Goal: Communication & Community: Answer question/provide support

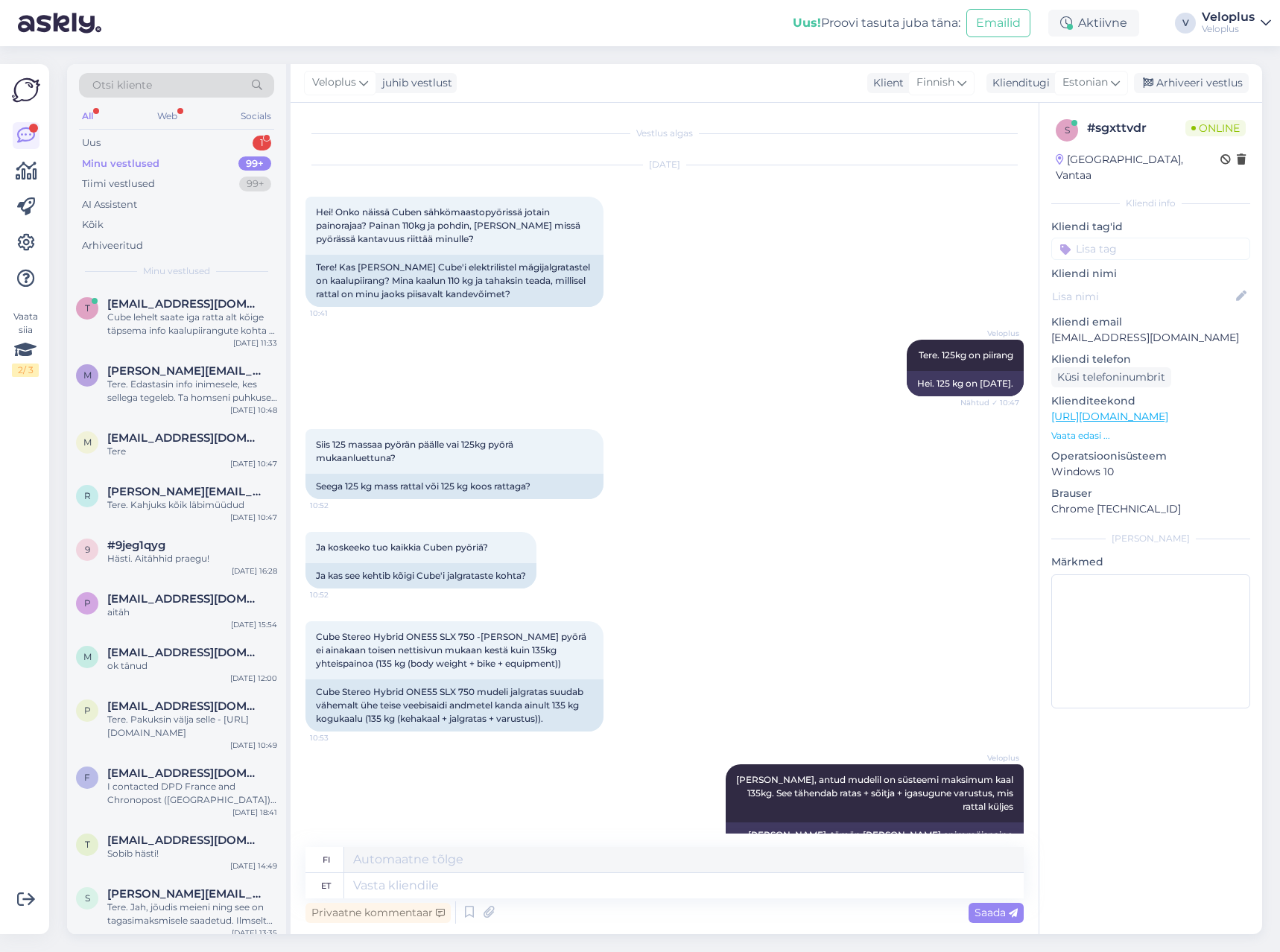
scroll to position [393, 0]
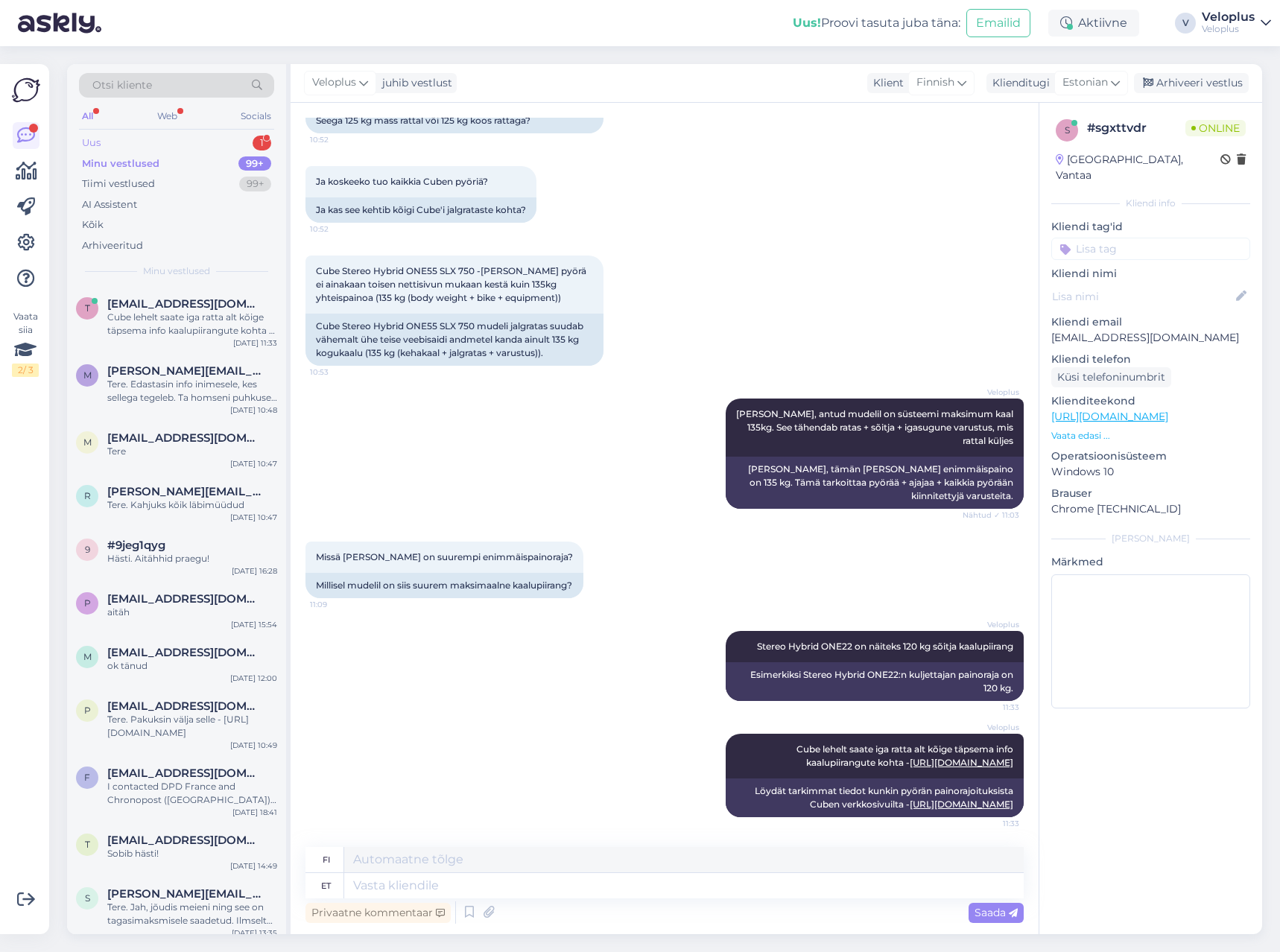
click at [171, 140] on div "Uus 1" at bounding box center [177, 143] width 196 height 21
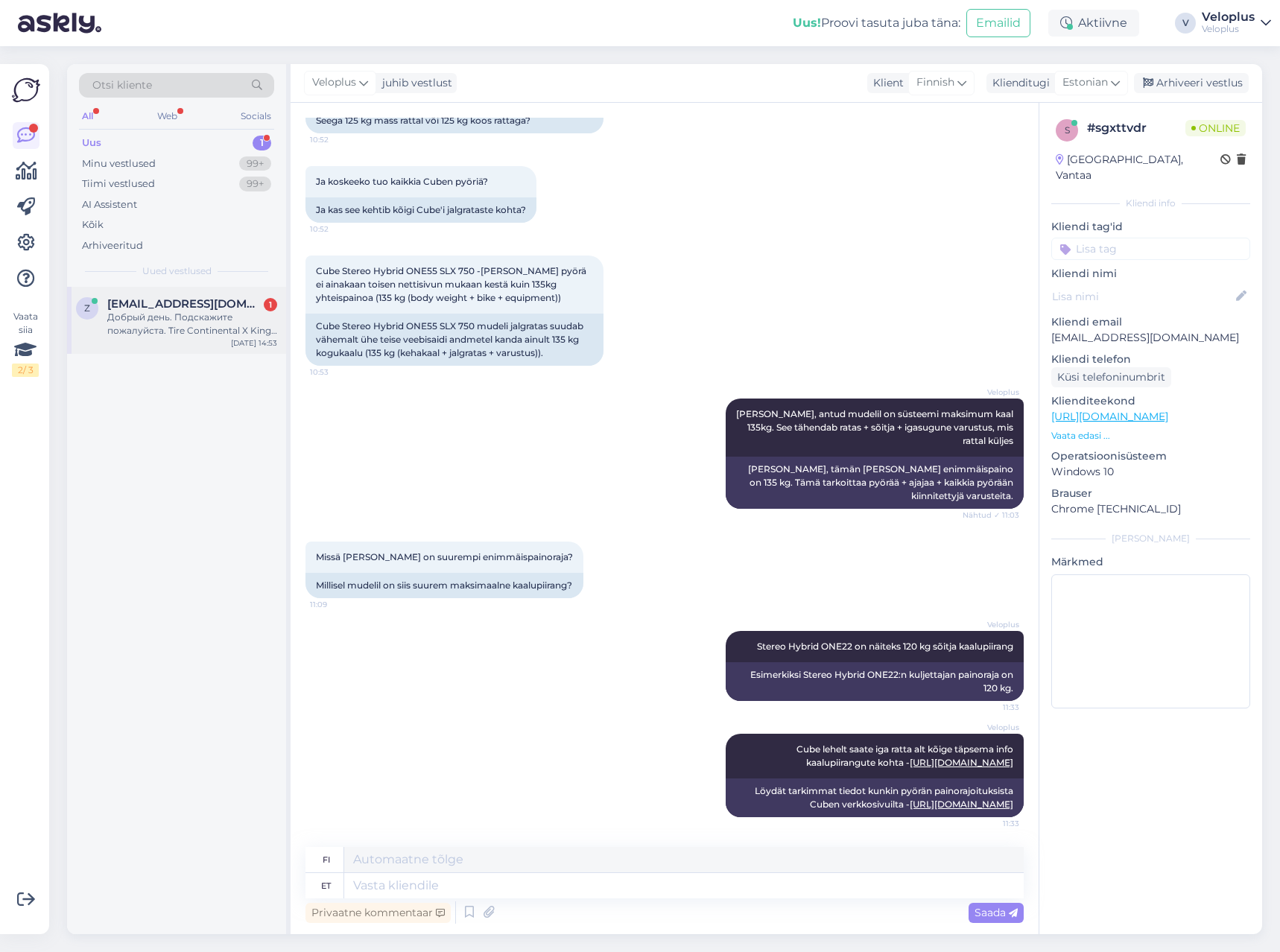
click at [179, 324] on div "Добрый день. Подскажите пожалуйста. Tire Continental X King 2.2 kevlar 27.5" и …" at bounding box center [192, 324] width 170 height 27
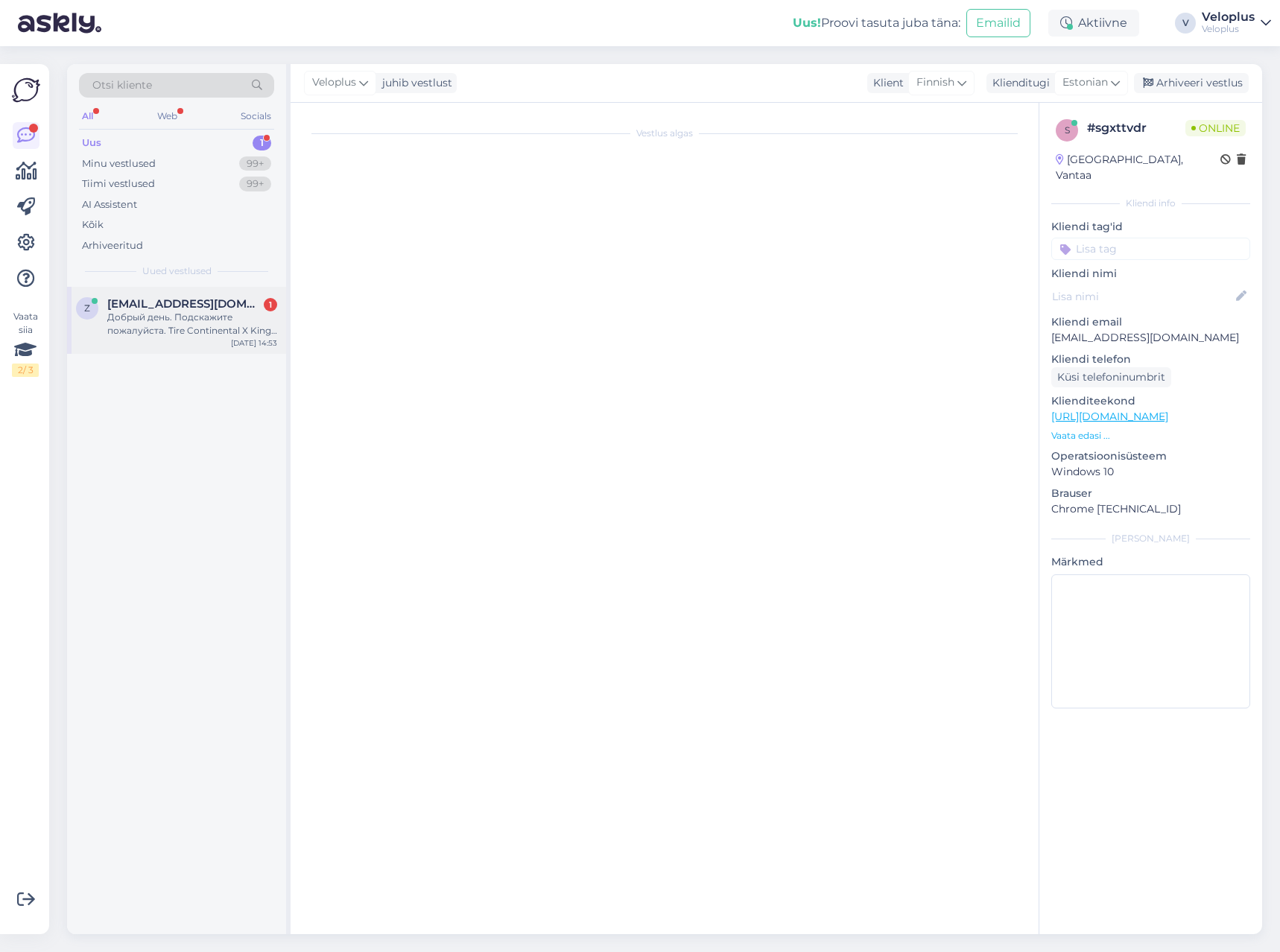
scroll to position [0, 0]
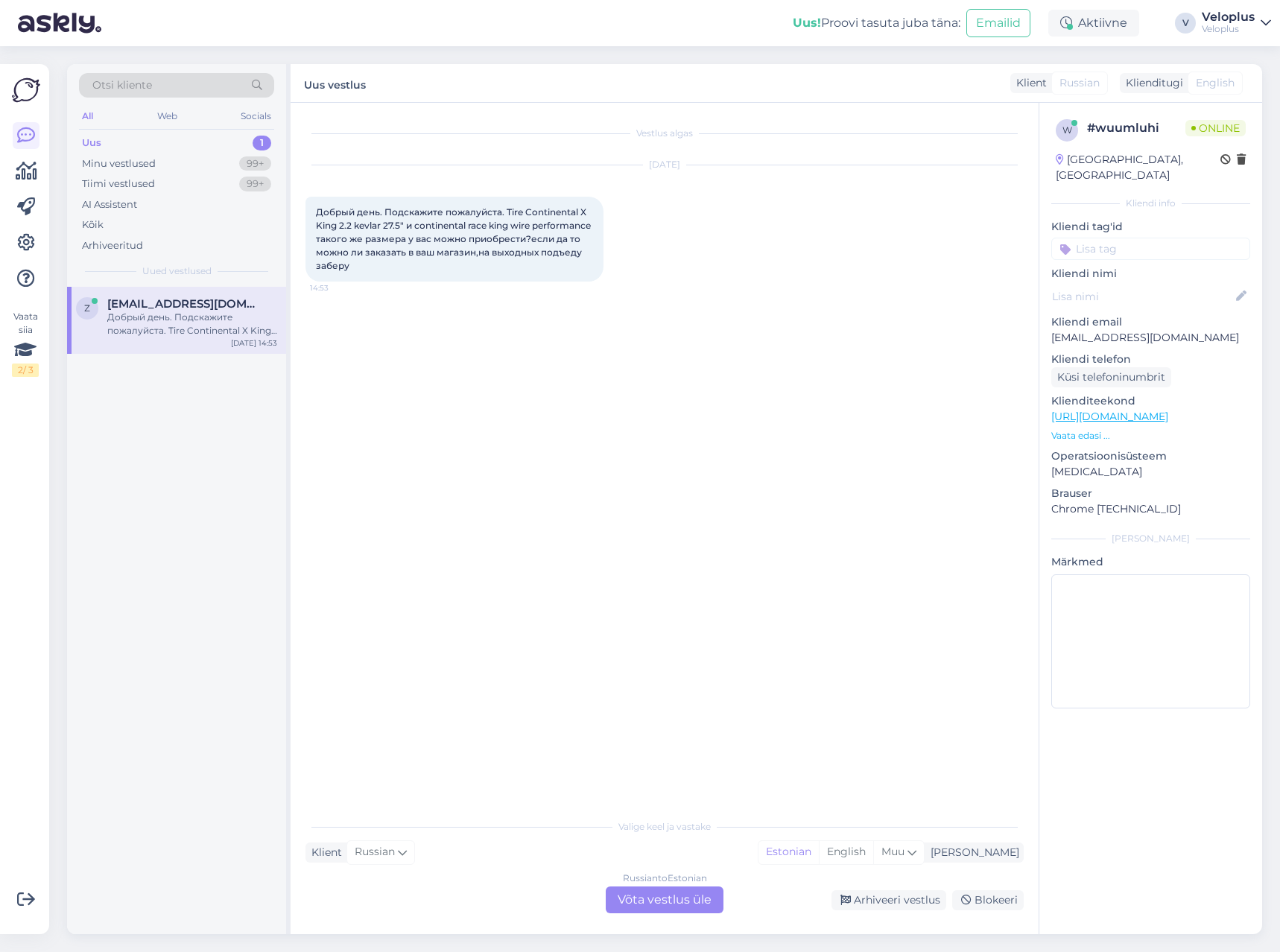
click at [651, 897] on div "Russian to Estonian Võta vestlus üle" at bounding box center [664, 899] width 118 height 27
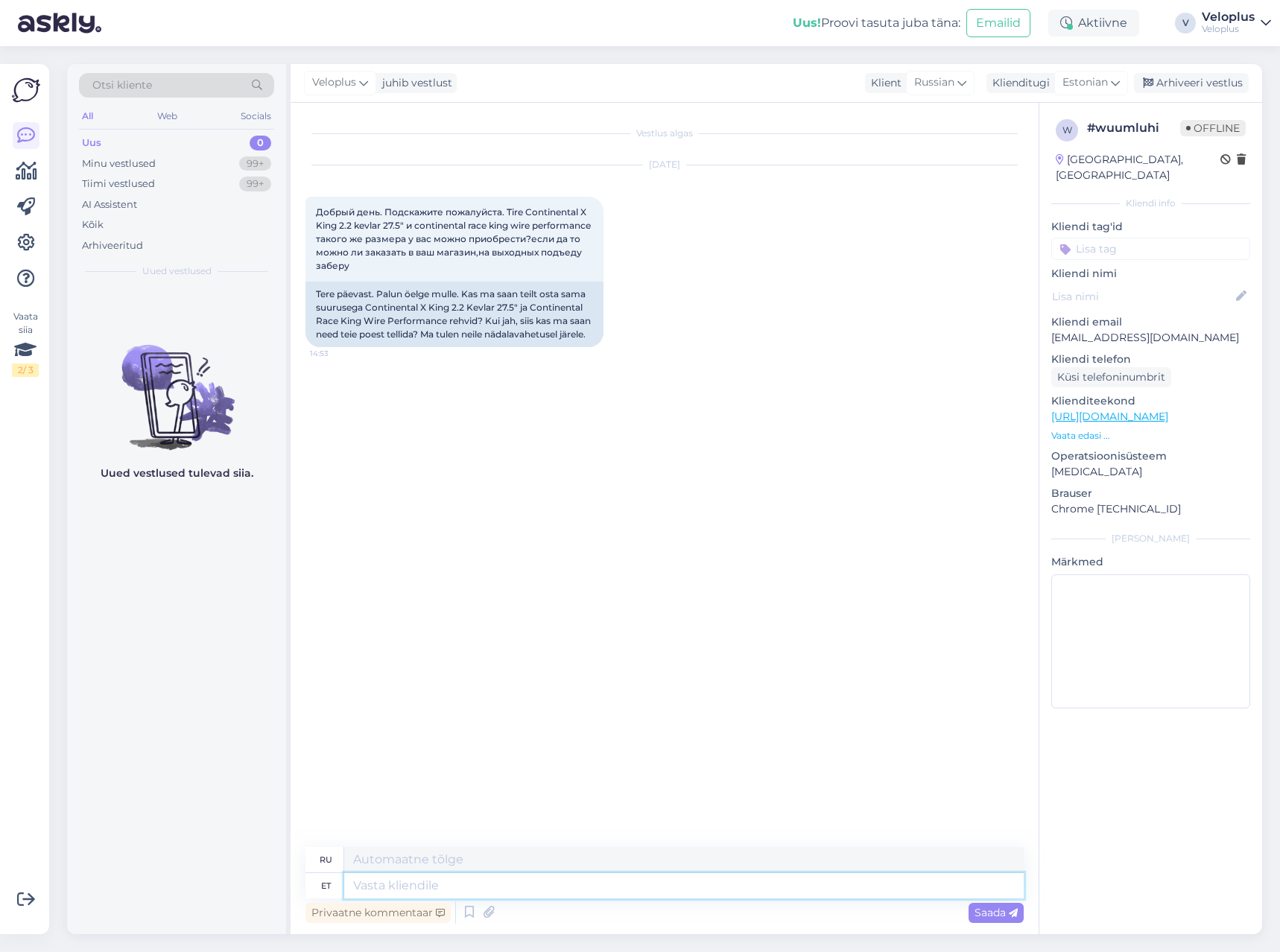
drag, startPoint x: 461, startPoint y: 883, endPoint x: 469, endPoint y: 889, distance: 10.0
click at [468, 887] on textarea at bounding box center [684, 885] width 680 height 25
type textarea "Tere"
type textarea "Привет"
type textarea "Kohapeal m"
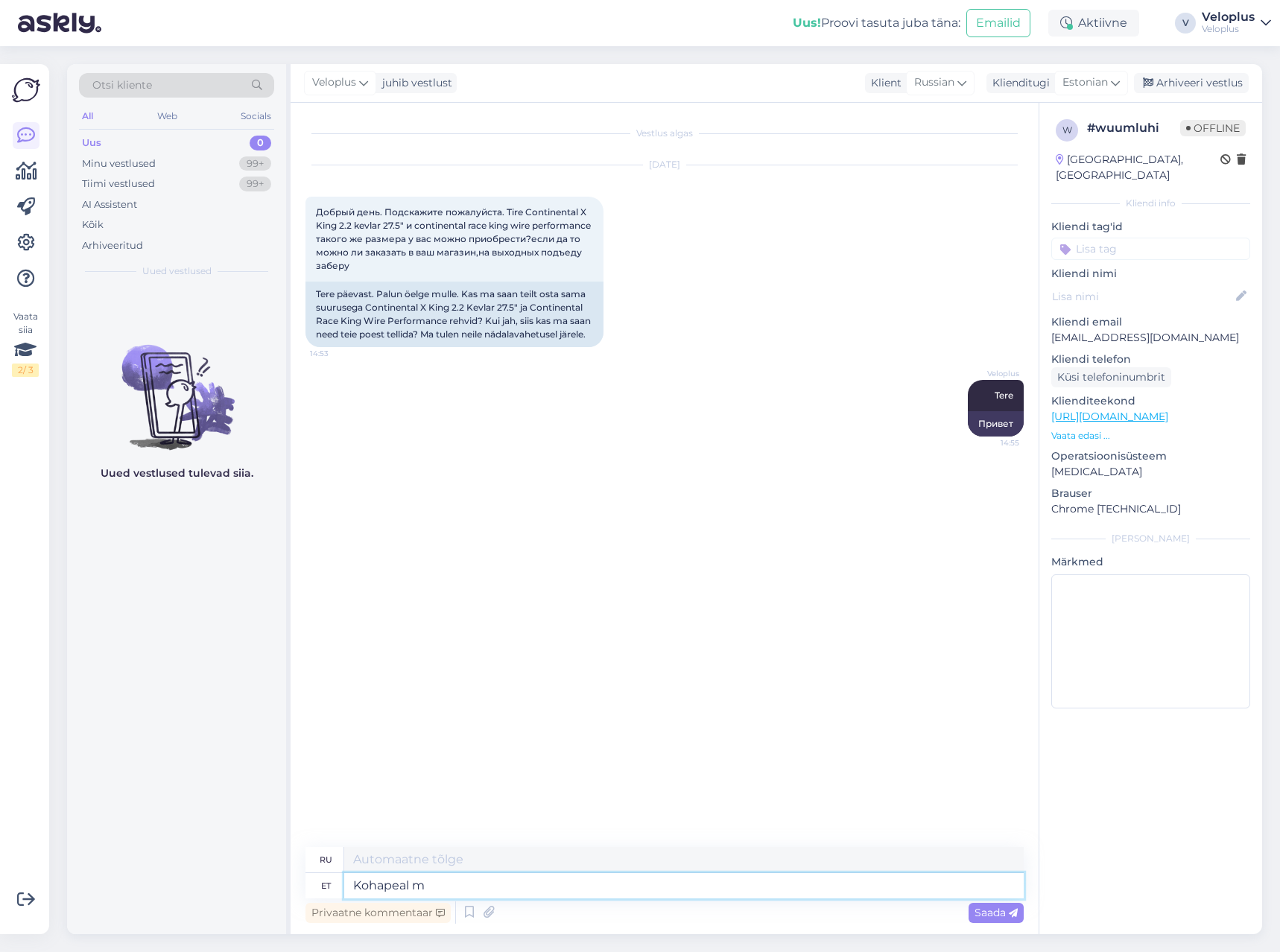
type textarea "На месте"
type textarea "Kohapeal meil nei"
type textarea "На сайте мы"
type textarea "Kohapeal [PERSON_NAME] ei"
type textarea "Они есть у нас на месте."
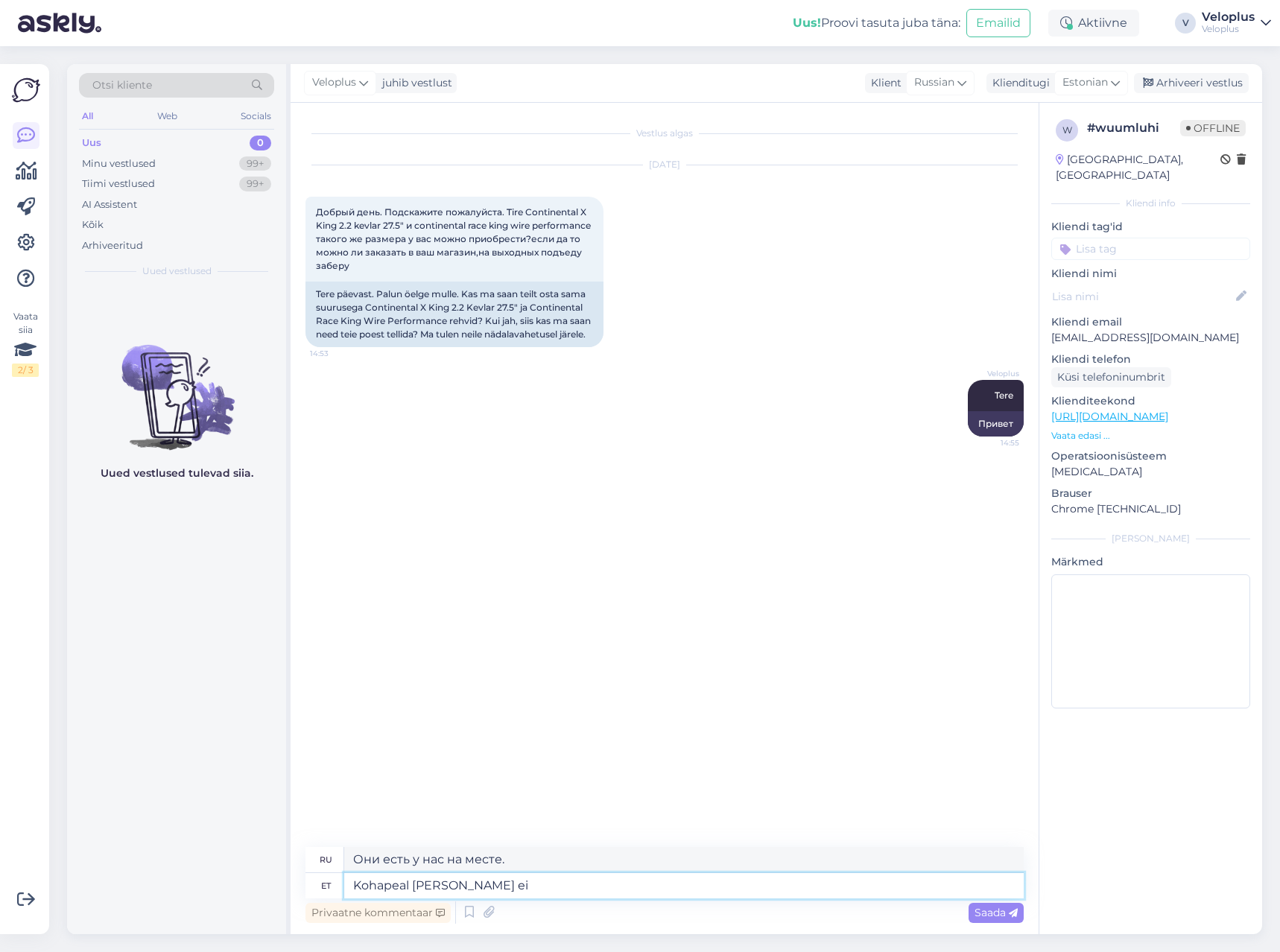
type textarea "Kohapeal [PERSON_NAME] ei o"
type textarea "У нас на месте их нет."
type textarea "Kohapeal [PERSON_NAME] ei ole aga"
type textarea "Хотя у нас их на месте нет."
type textarea "Kohapeal [PERSON_NAME] ei ole aga on te"
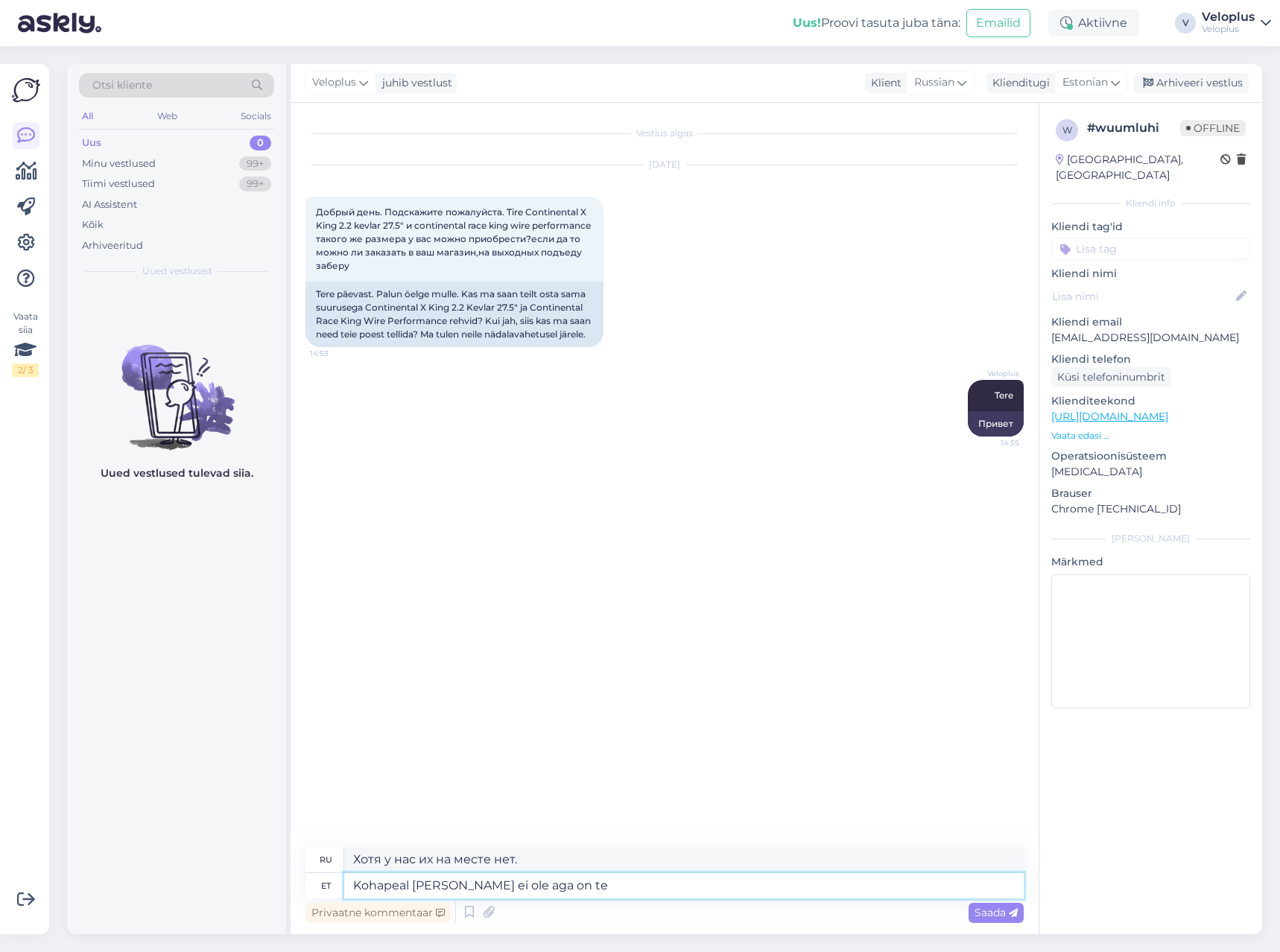
type textarea "У нас их нет на месте, но у нас есть"
type textarea "Kohapeal [PERSON_NAME] ei ole aga on tellitavad."
type textarea "У нас их нет в наличии, но их можно заказать."
type textarea "Kohapeal [PERSON_NAME] ei ole aga on tellitavad. [GEOGRAPHIC_DATA]"
type textarea "У нас их нет в наличии, но их можно заказать. Доставка."
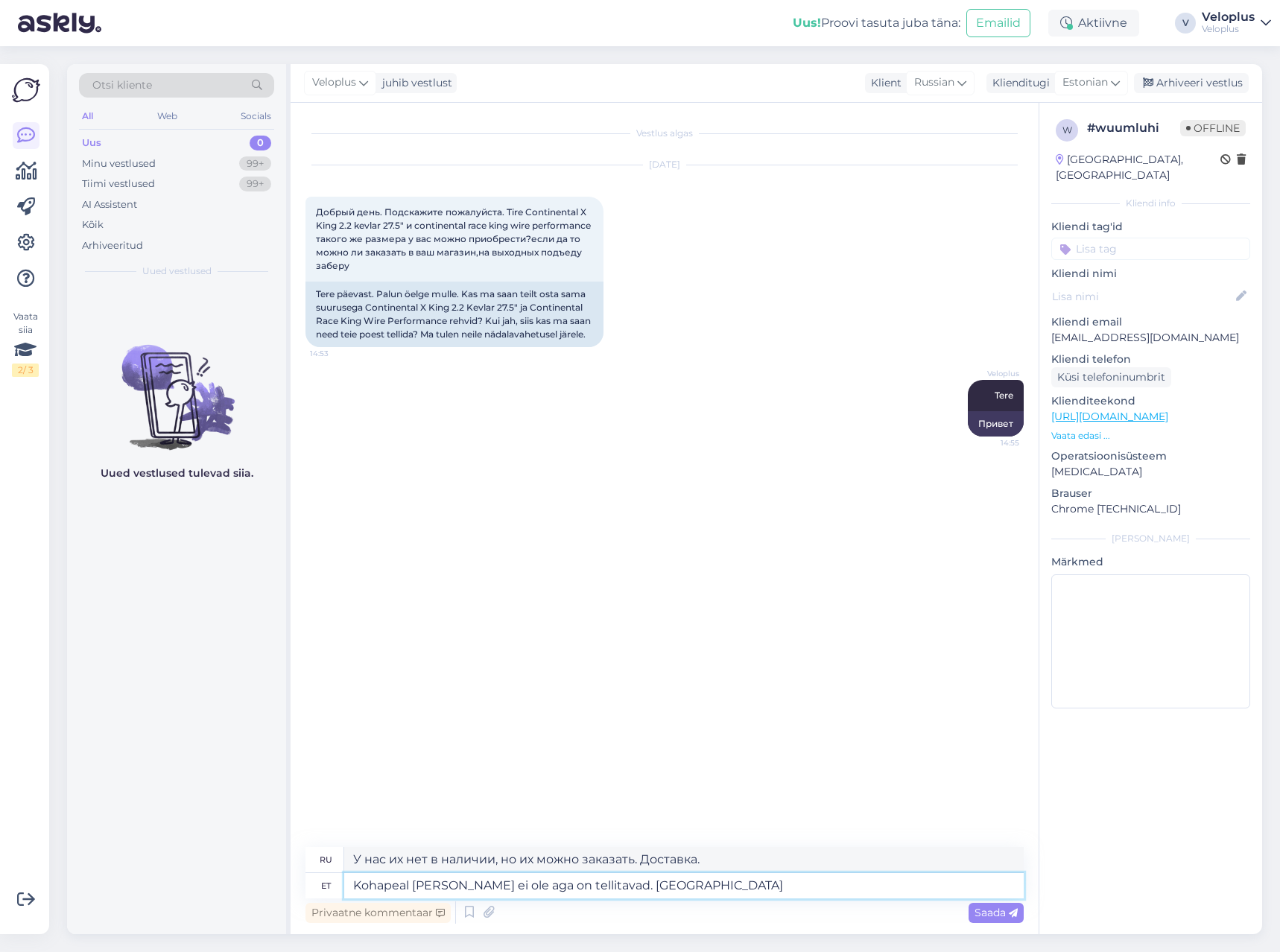
type textarea "Kohapeal [PERSON_NAME] ei ole aga on tellitavad. [GEOGRAPHIC_DATA]"
type textarea "У нас их нет в наличии, но их можно заказать. Срок доставки"
type textarea "Kohapeal [PERSON_NAME] ei ole aga on tellitavad. Tarneaeg 1 n"
type textarea "На сайте их нет, но можно заказать. Срок доставки: 1"
type textarea "Kohapeal [PERSON_NAME] ei ole aga on tellitavad. Tarneaeg 1 nä"
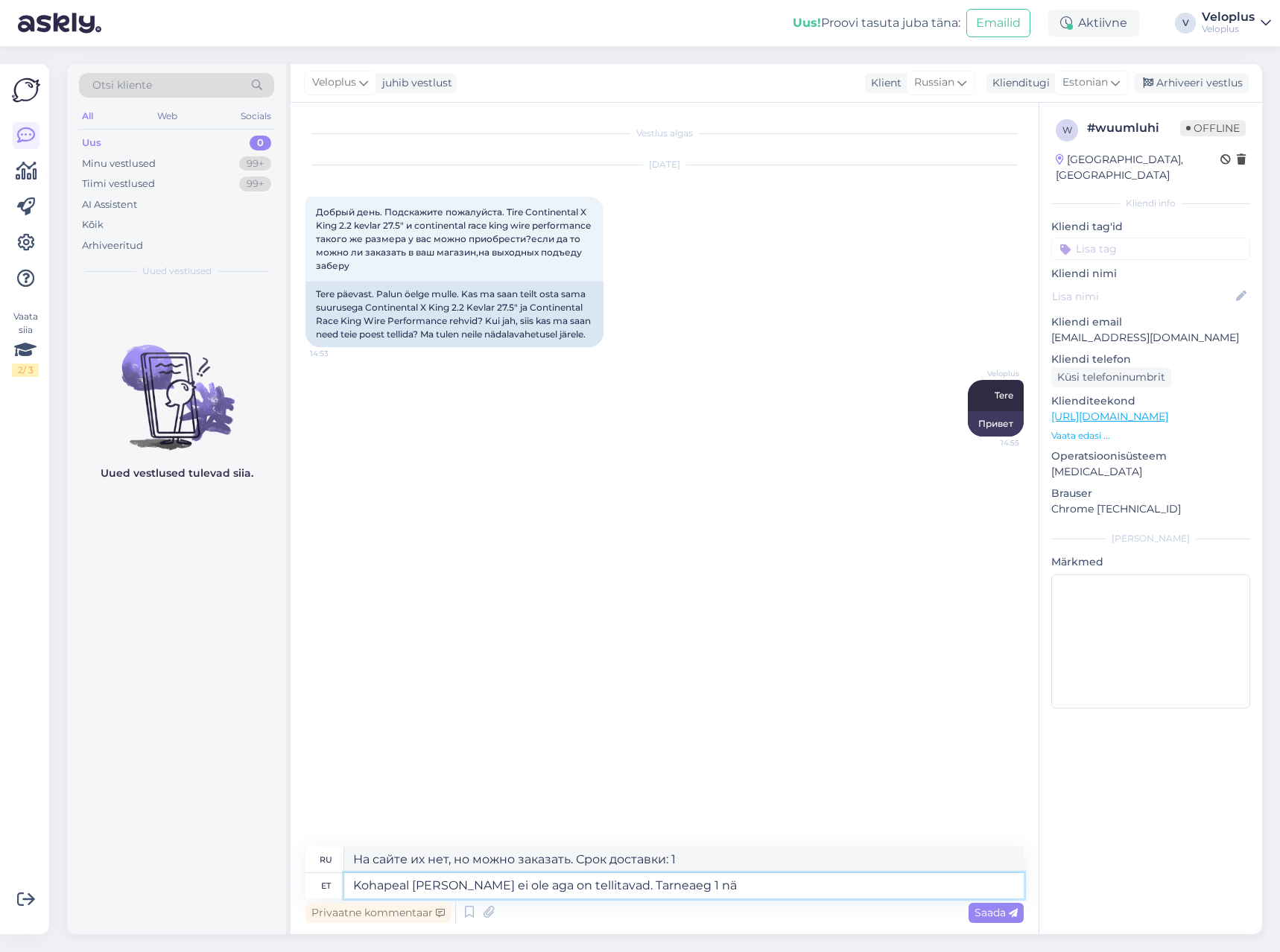
type textarea "На сайте их нет, но можно заказать. Срок доставки — 1 неделя."
type textarea "Kohapeal [PERSON_NAME] ei ole aga on tellitavad. Tarneaeg 1 nädal."
type textarea "В наличии их нет, но можно заказать. Срок доставки — 1 неделя."
paste textarea "[URL][DOMAIN_NAME]"
type textarea "Kohapeal [PERSON_NAME] ei ole aga on tellitavad. Tarneaeg 1 nädal. [URL][DOMAIN…"
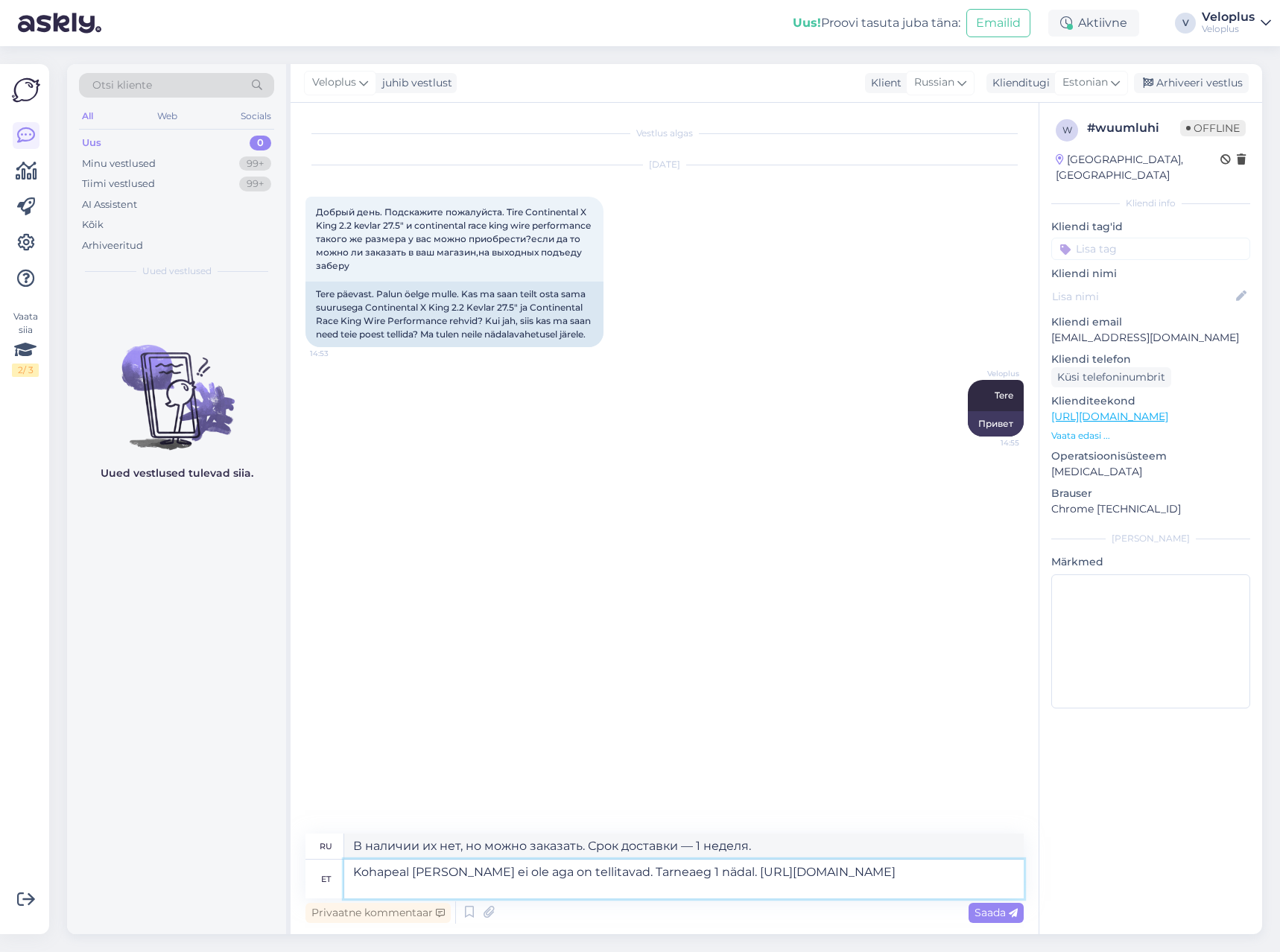
type textarea "На сайте их нет, но можно заказать. Срок доставки — 1 неделя. [URL][DOMAIN_NAME]"
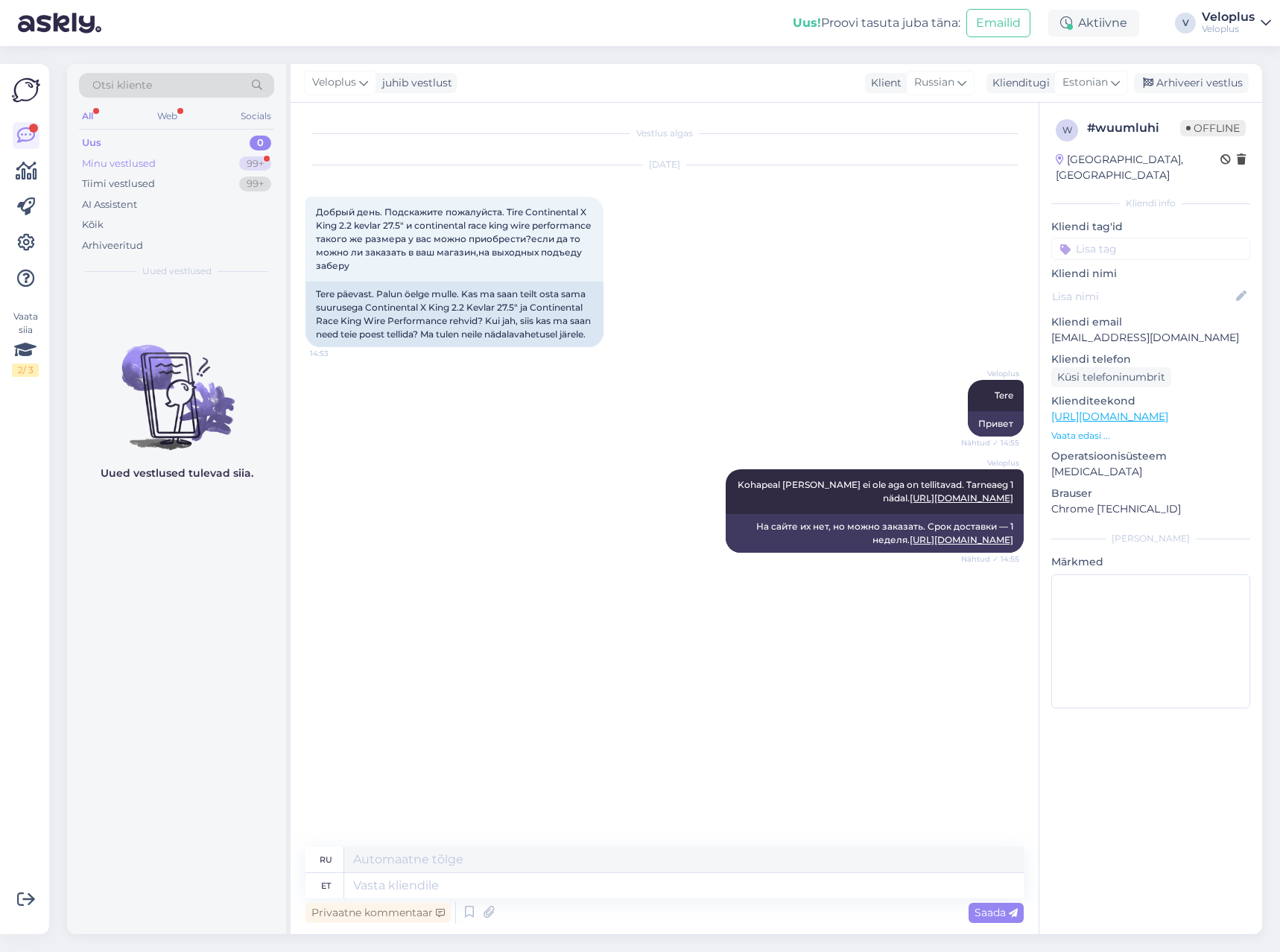
click at [130, 163] on div "Minu vestlused" at bounding box center [119, 164] width 74 height 15
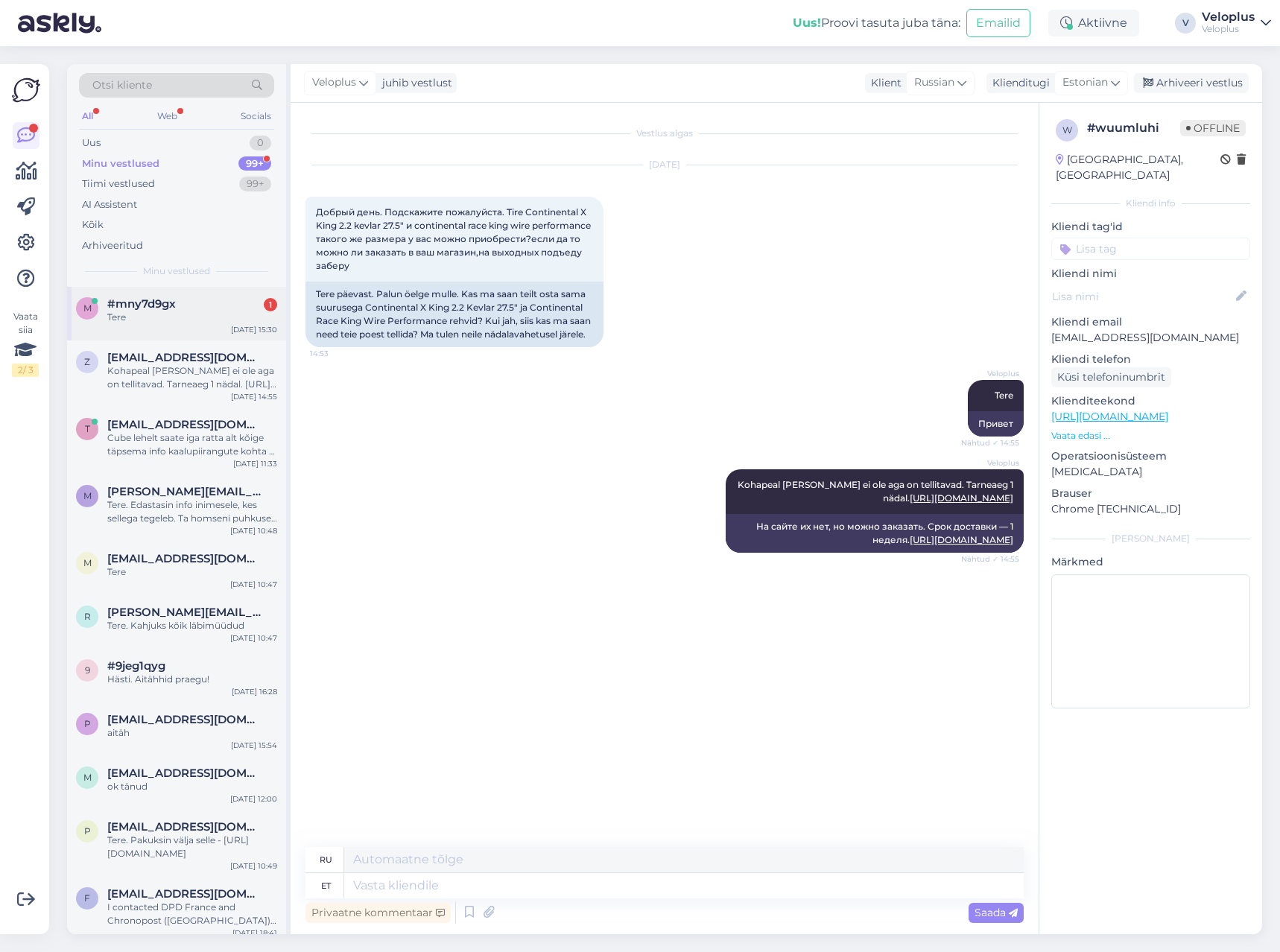
click at [191, 322] on div "Tere" at bounding box center [192, 318] width 170 height 14
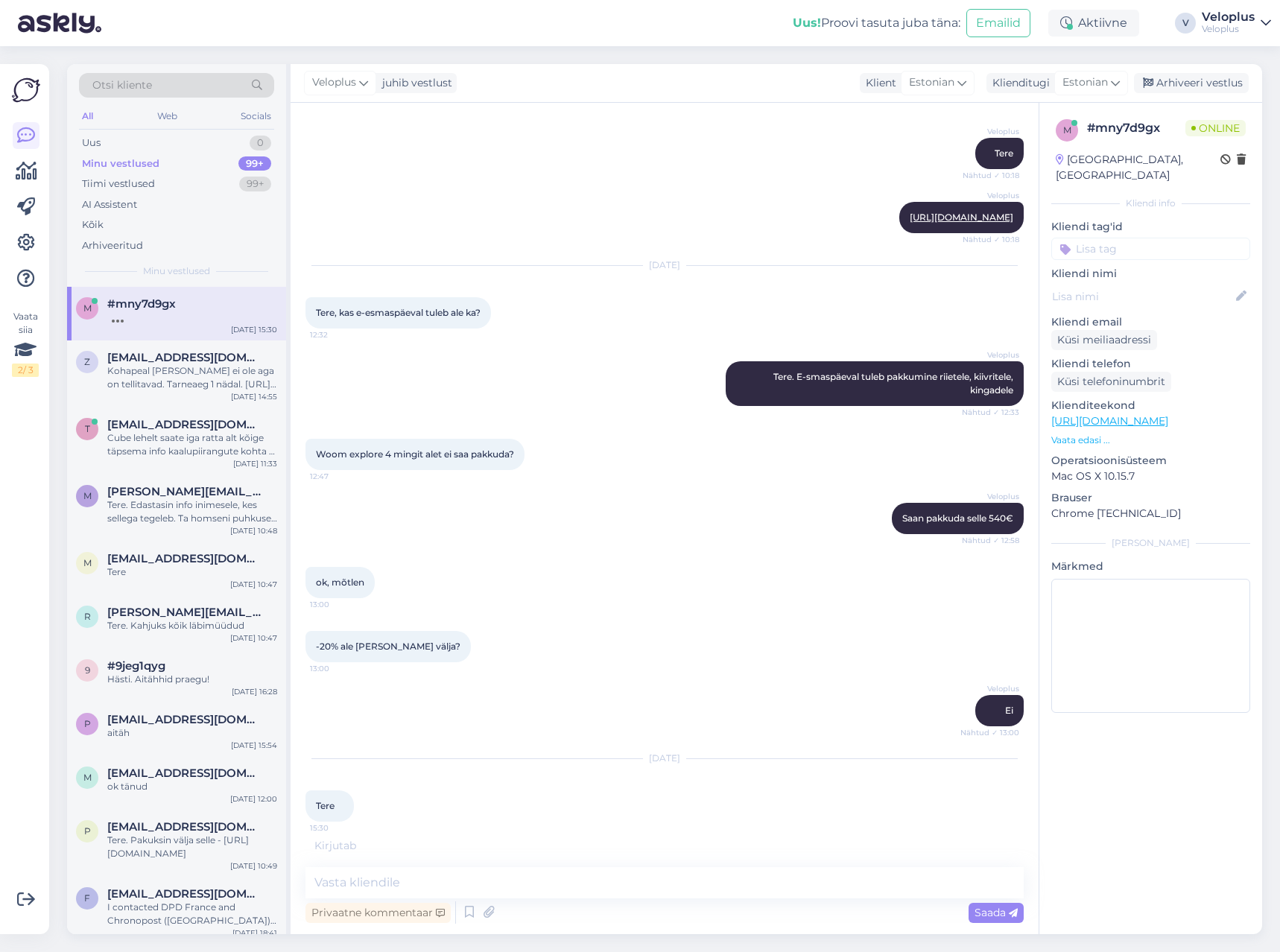
scroll to position [2579, 0]
click at [437, 873] on textarea at bounding box center [665, 883] width 718 height 31
type textarea "Tere"
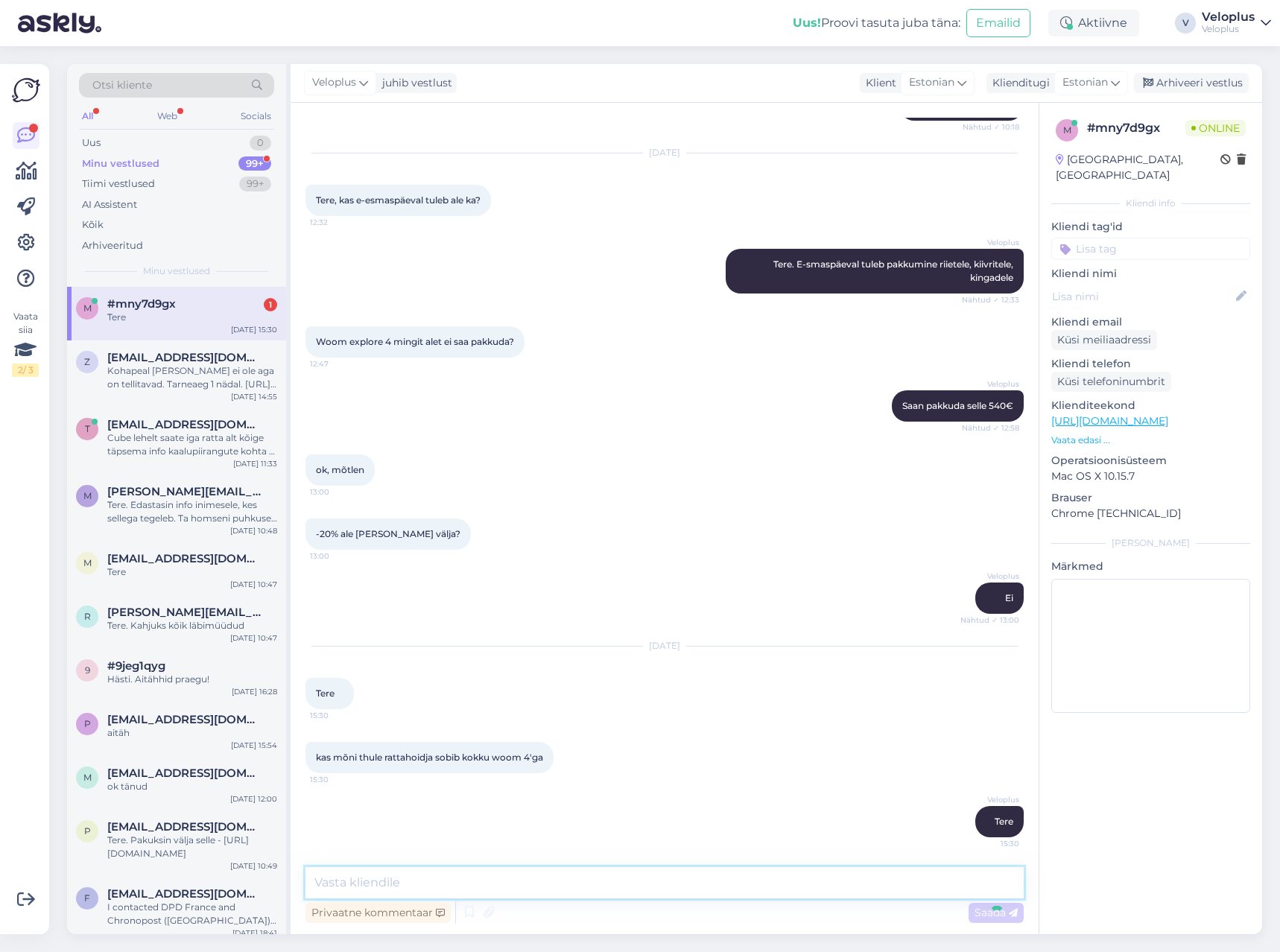
scroll to position [2691, 0]
type textarea "Katusele või konksule?`"
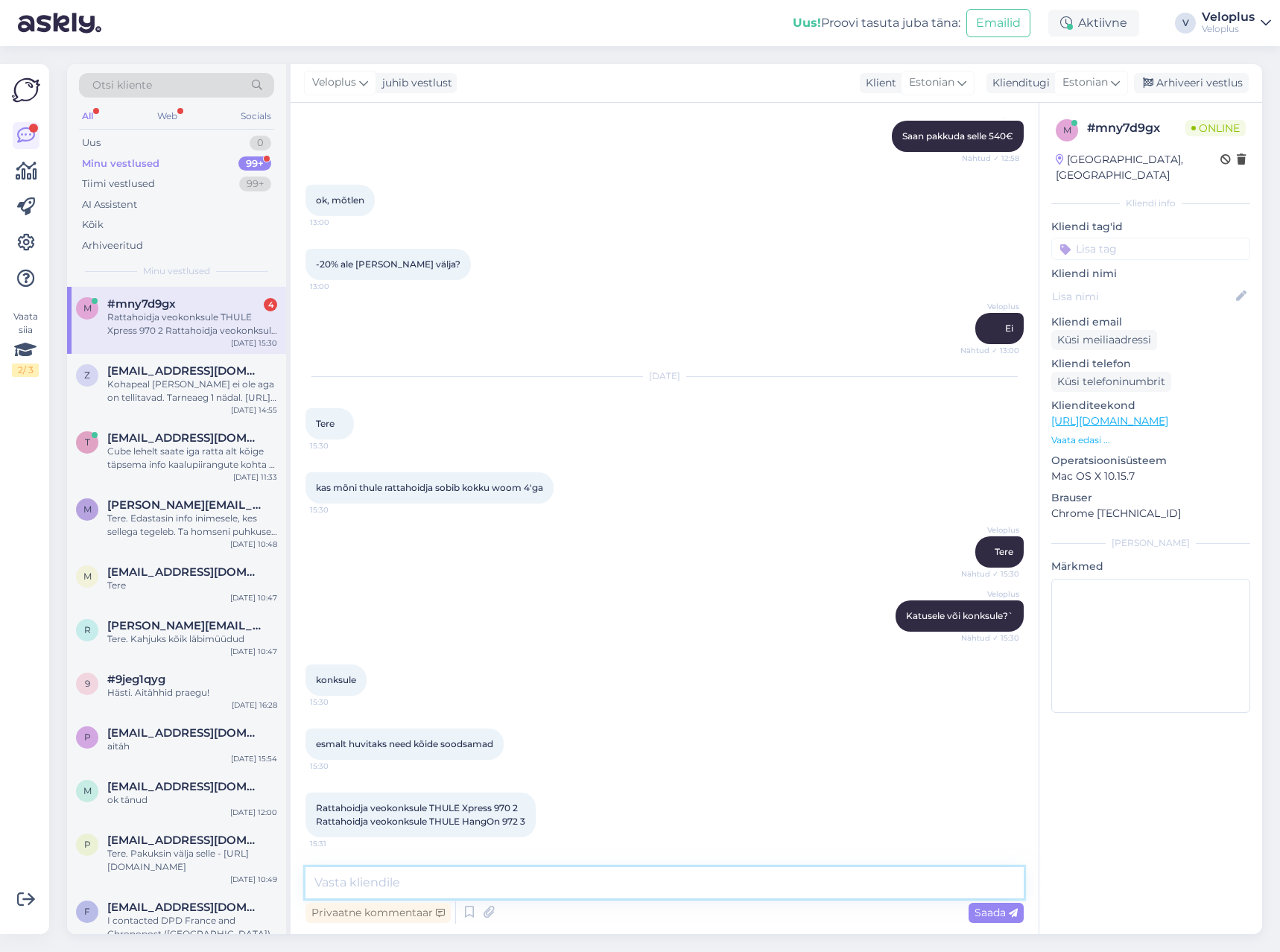
scroll to position [2960, 0]
type textarea "Korrektselt ei saa panna, raam liiga väike."
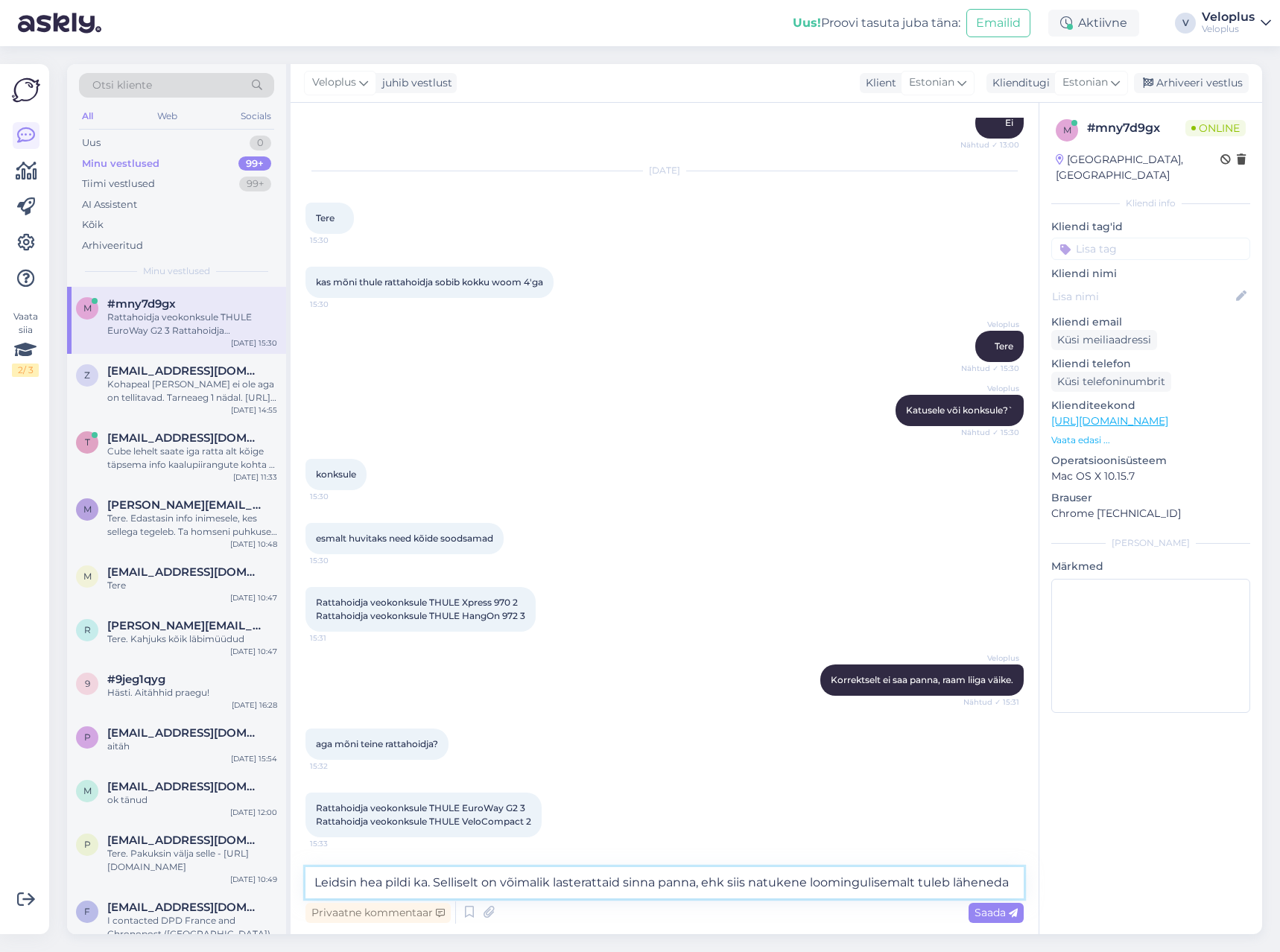
scroll to position [3182, 0]
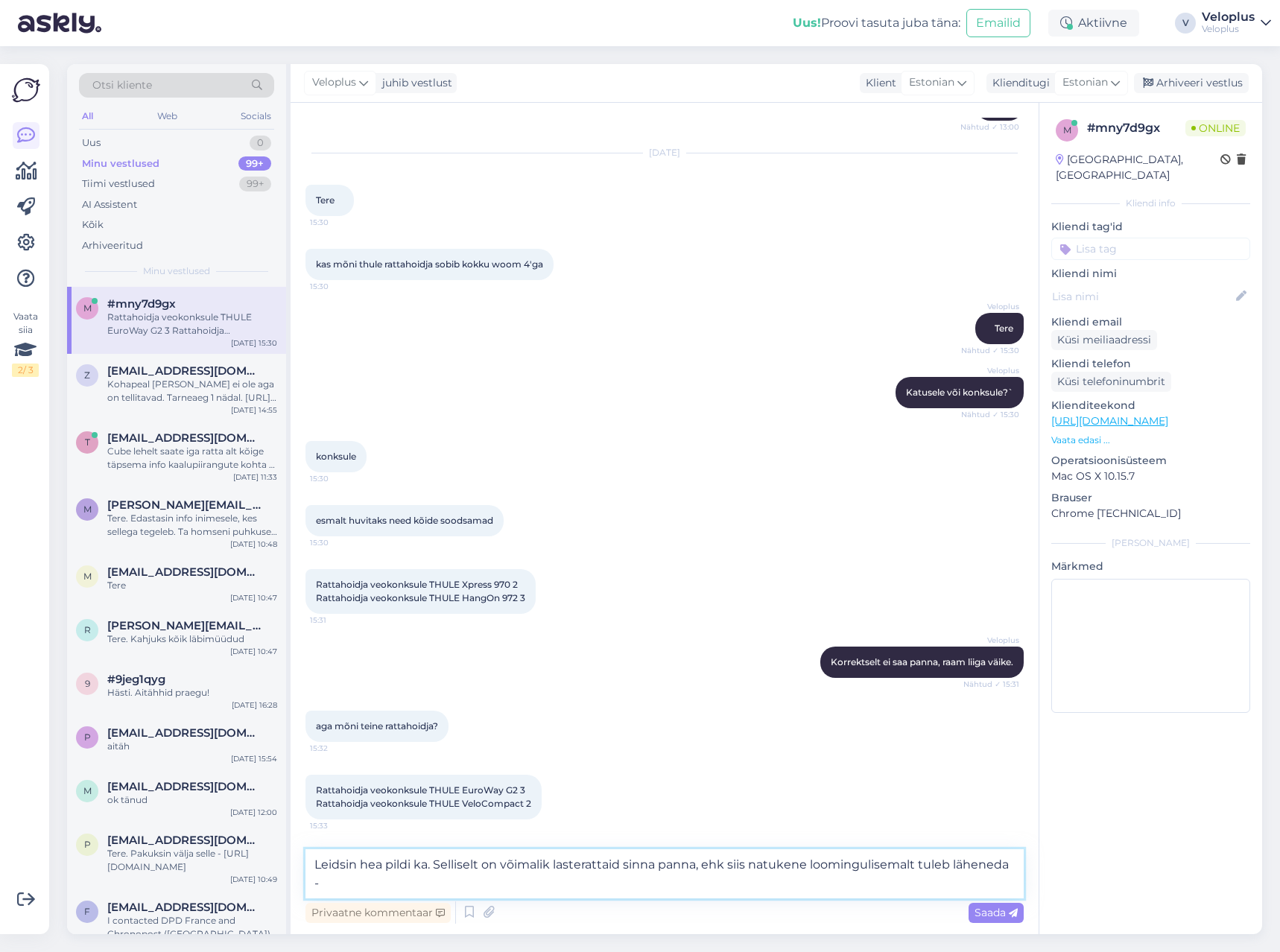
paste textarea "[URL][DOMAIN_NAME]"
type textarea "Leidsin hea pildi ka. Selliselt on võimalik lasterattaid sinna panna, ehk siis …"
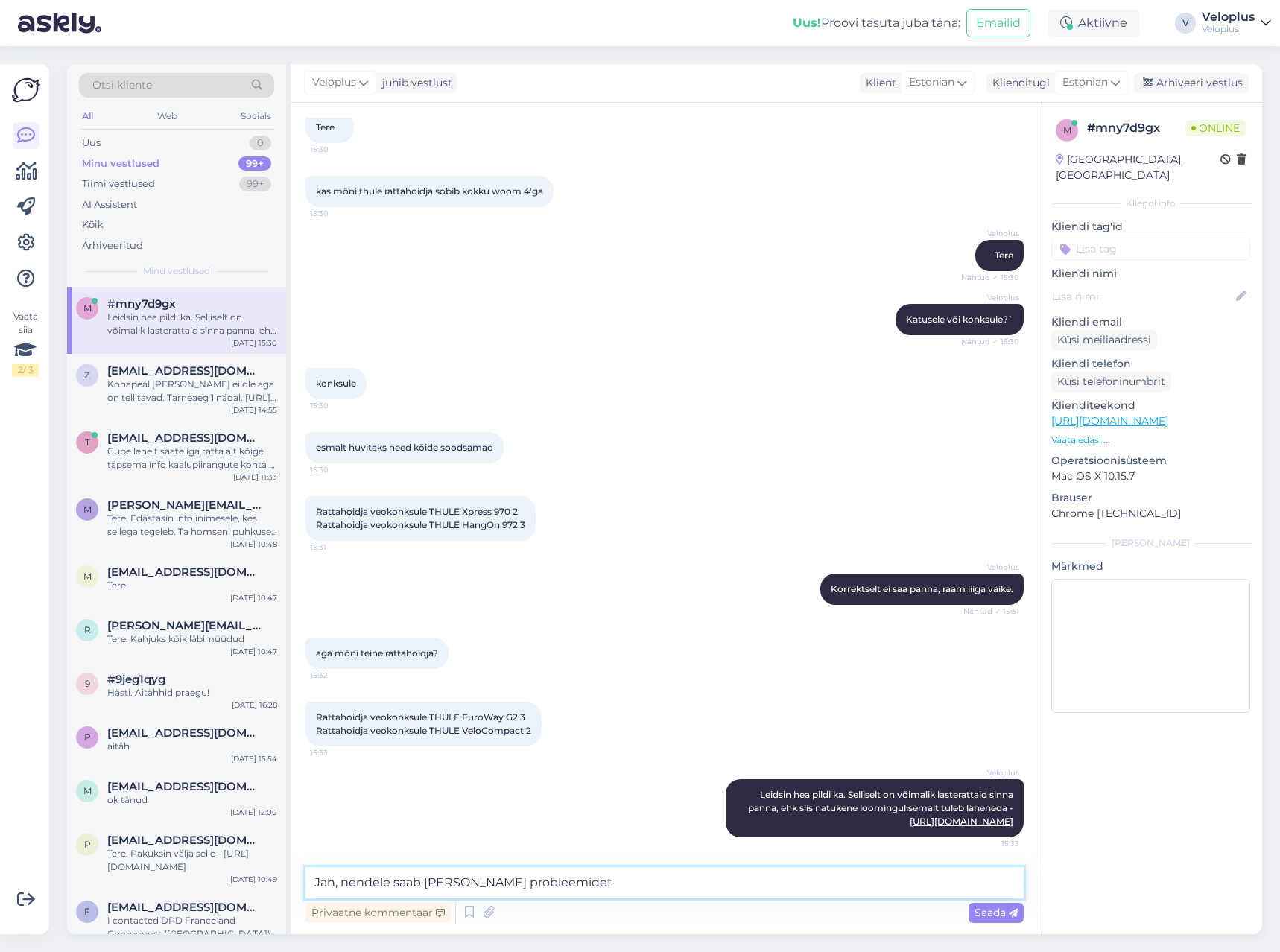
type textarea "Jah, nendele saab [PERSON_NAME] probleemideta"
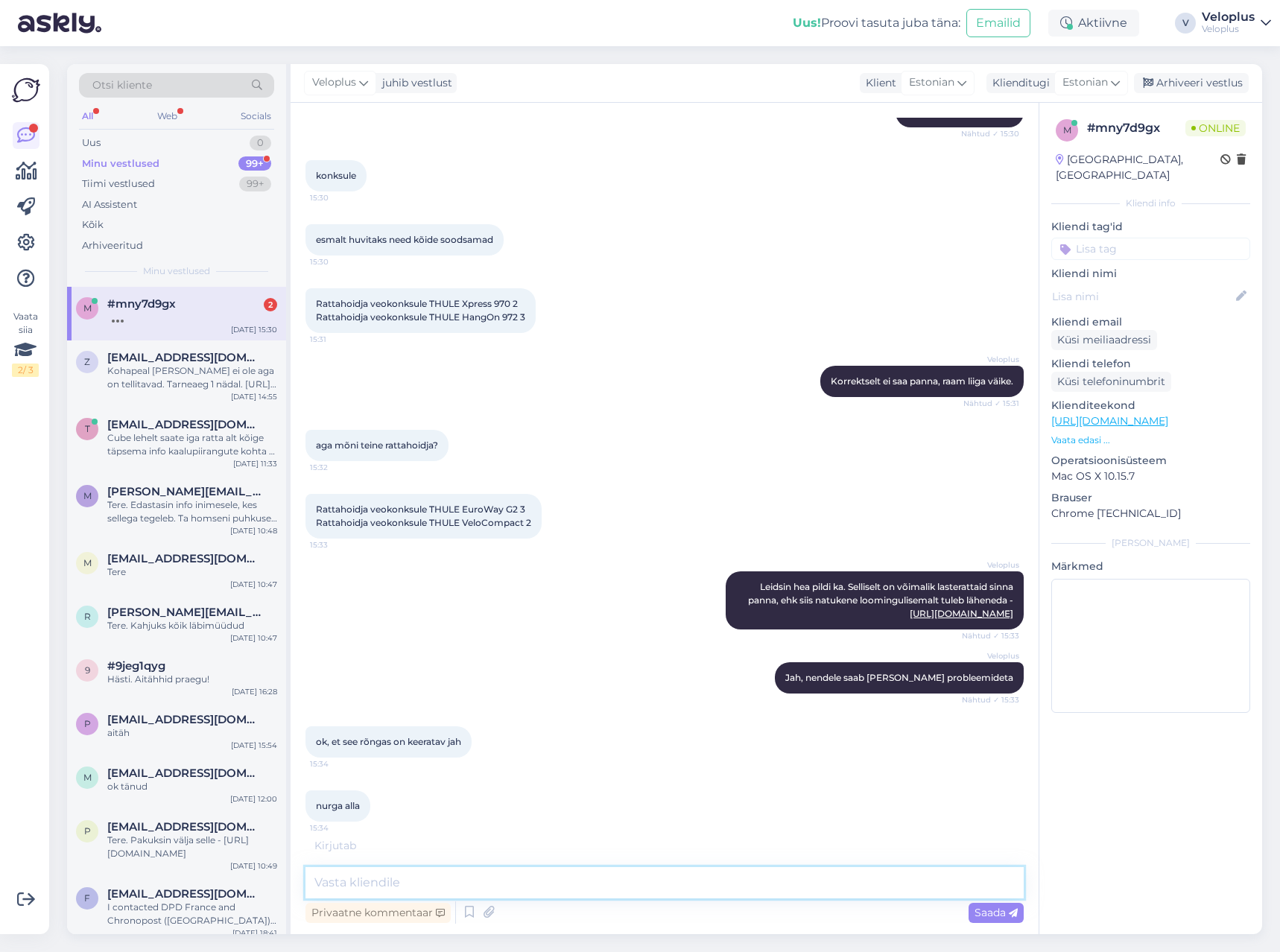
scroll to position [3527, 0]
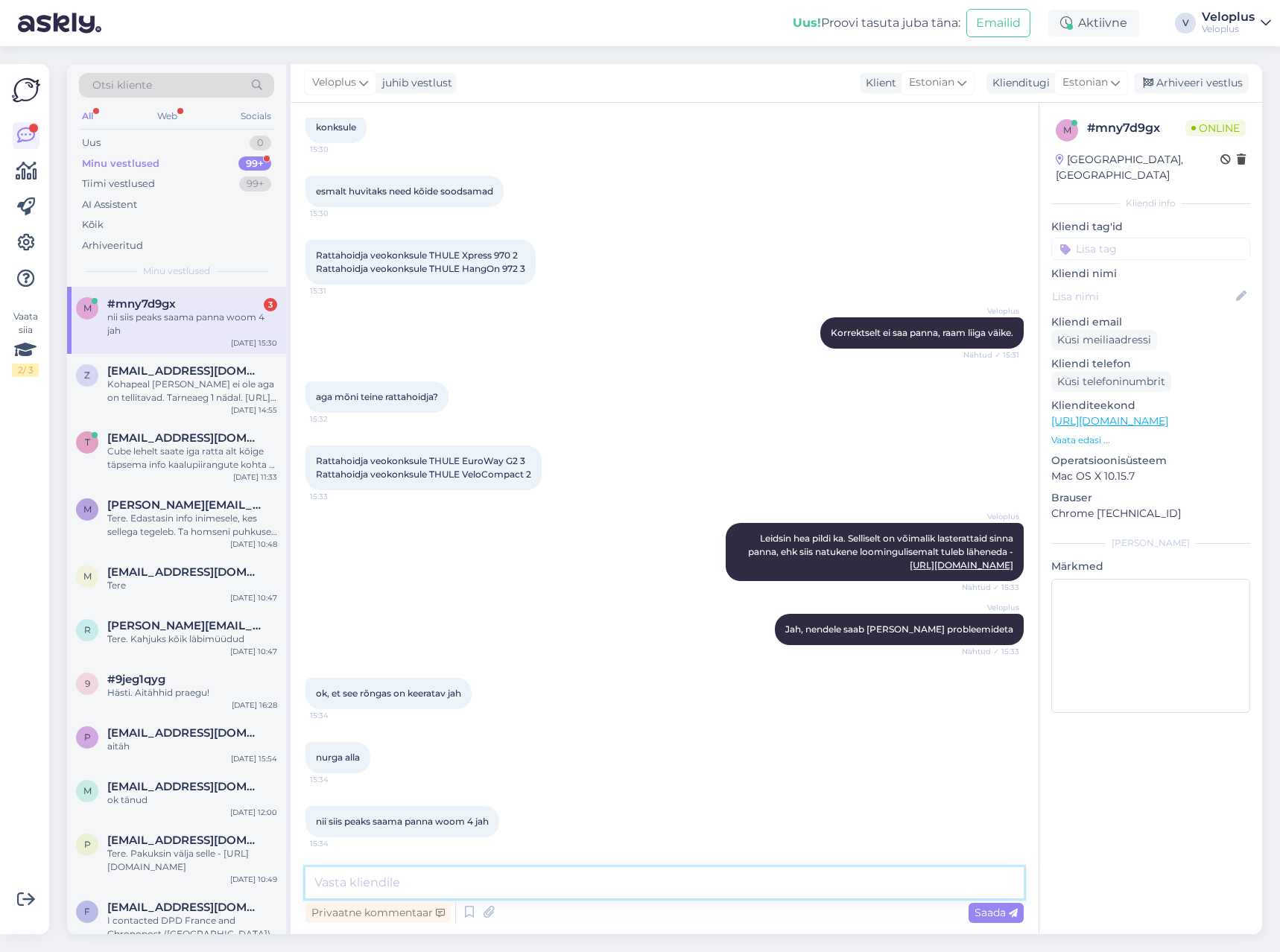
click at [426, 868] on textarea at bounding box center [665, 883] width 718 height 31
type textarea "just nii"
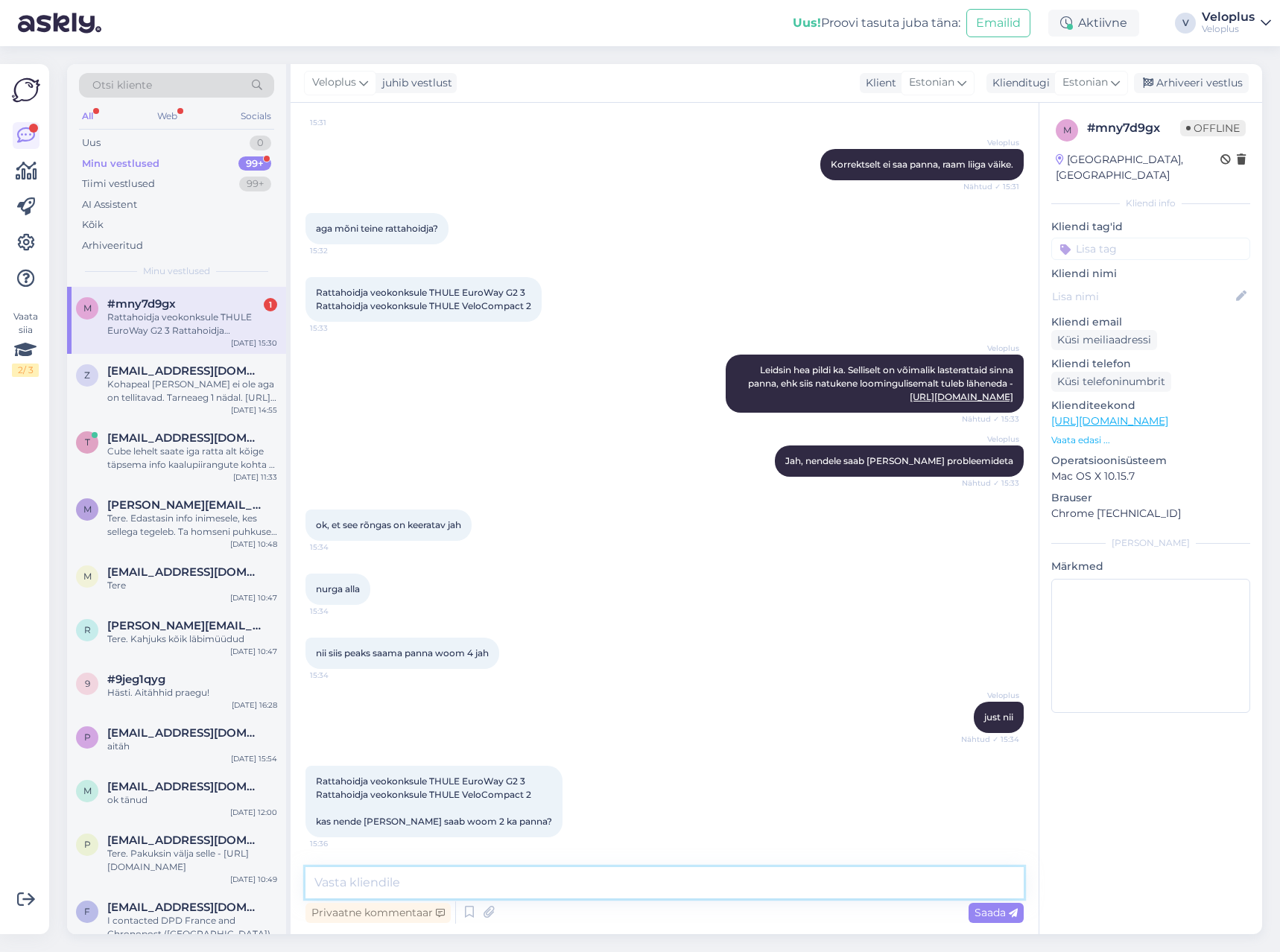
scroll to position [3695, 0]
type textarea "Jah"
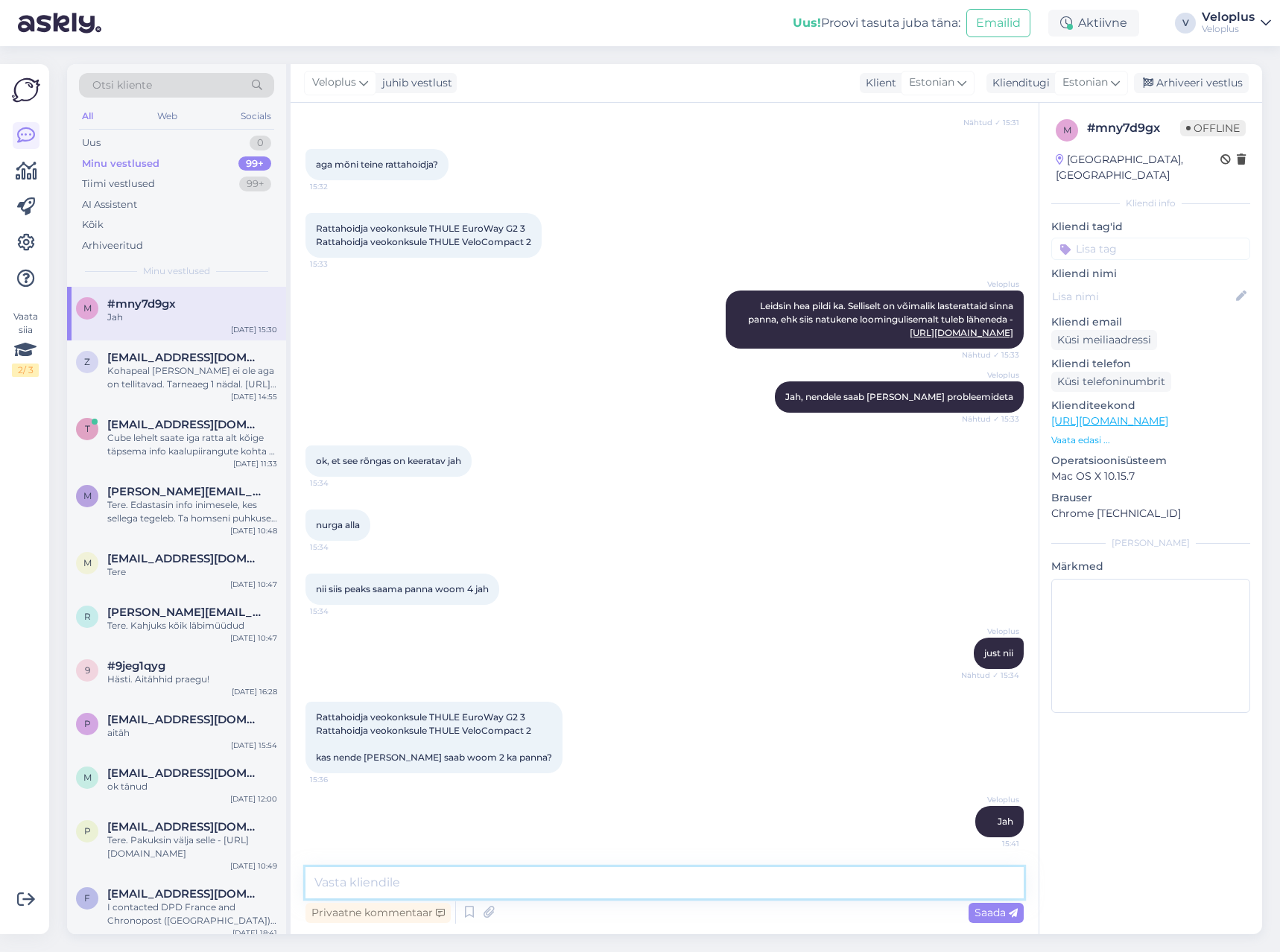
scroll to position [3759, 0]
